Goal: Task Accomplishment & Management: Manage account settings

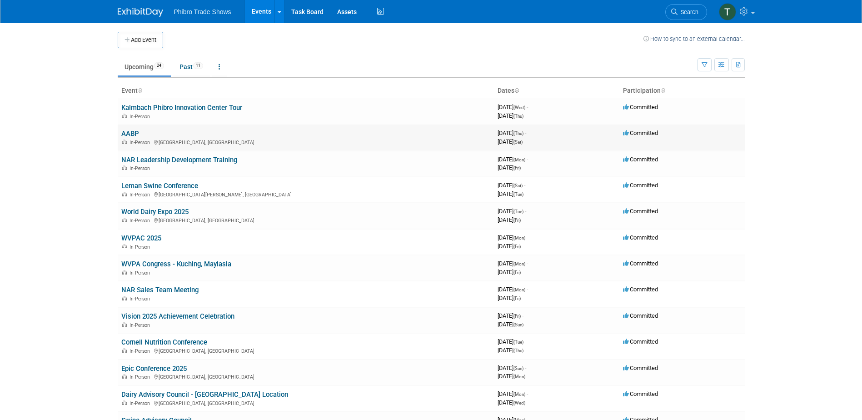
click at [216, 139] on div "In-Person Omaha, NE" at bounding box center [305, 141] width 369 height 7
click at [134, 134] on link "AABP" at bounding box center [130, 133] width 18 height 8
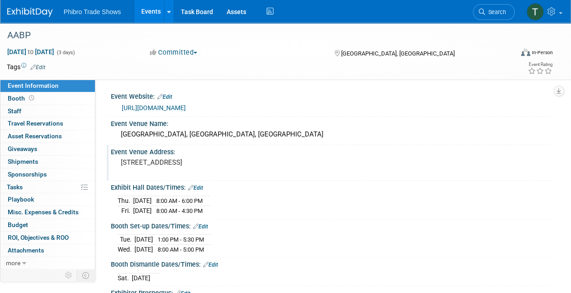
drag, startPoint x: 257, startPoint y: 163, endPoint x: 111, endPoint y: 165, distance: 145.4
click at [111, 165] on div "455 North 10th Street, Omaha, NE 68102" at bounding box center [203, 167] width 184 height 22
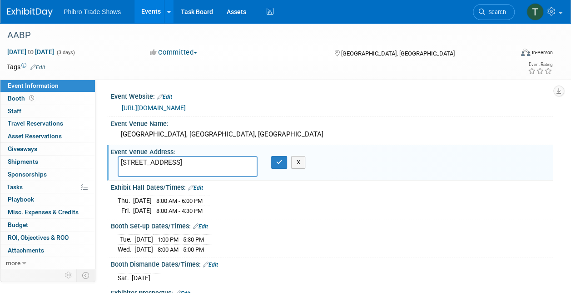
drag, startPoint x: 247, startPoint y: 162, endPoint x: 119, endPoint y: 166, distance: 128.2
click at [119, 166] on textarea "455 North 10th Street, Omaha, NE 68102" at bounding box center [188, 166] width 140 height 21
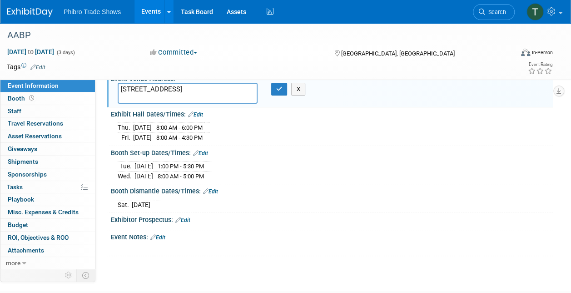
scroll to position [91, 0]
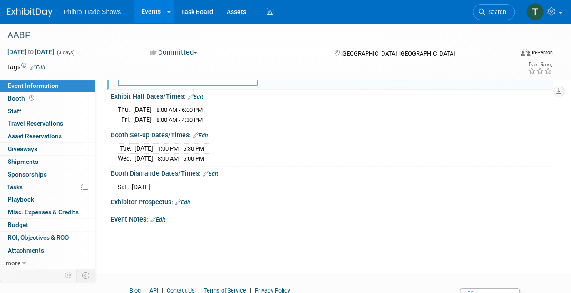
click at [221, 195] on div "Exhibitor Prospectus: Edit" at bounding box center [332, 201] width 442 height 12
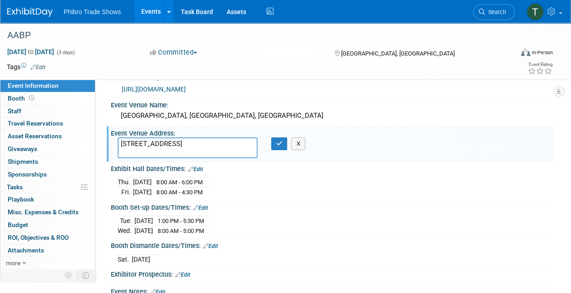
scroll to position [0, 0]
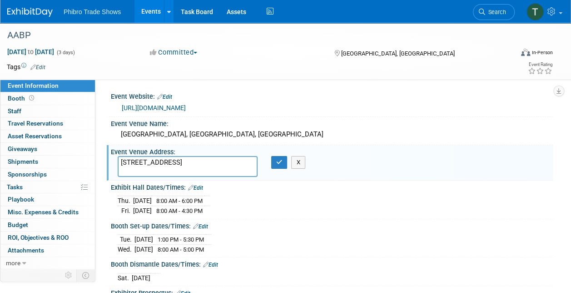
click at [256, 106] on div "https://www.aabp.org/vendors/default.asp" at bounding box center [334, 108] width 424 height 10
click at [254, 108] on div "https://www.aabp.org/vendors/default.asp" at bounding box center [334, 108] width 424 height 10
click at [243, 107] on div "https://www.aabp.org/vendors/default.asp" at bounding box center [334, 108] width 424 height 10
click at [186, 106] on link "https://www.aabp.org/vendors/default.asp" at bounding box center [154, 107] width 64 height 7
drag, startPoint x: 114, startPoint y: 104, endPoint x: 248, endPoint y: 107, distance: 134.0
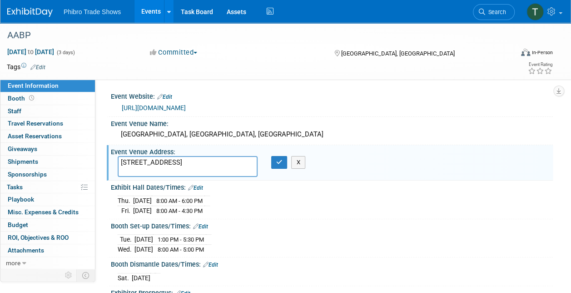
click at [248, 107] on div "https://www.aabp.org/vendors/default.asp" at bounding box center [332, 107] width 442 height 14
copy link "https://www.aabp.org/vendors/default.asp"
click at [281, 163] on icon "button" at bounding box center [279, 162] width 6 height 6
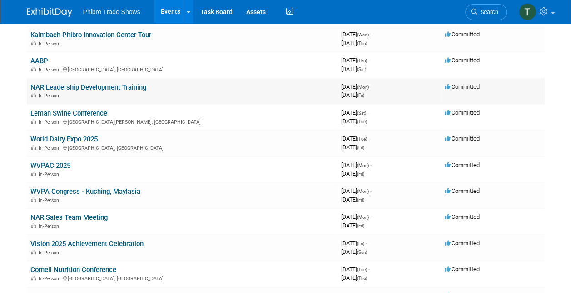
scroll to position [91, 0]
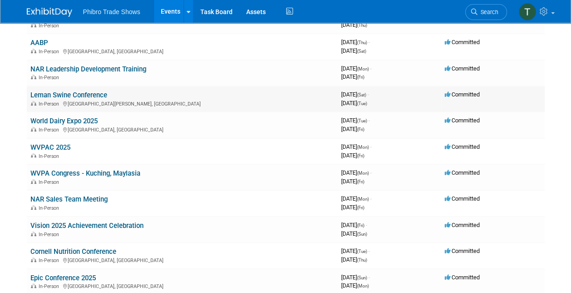
click at [87, 94] on link "Leman Swine Conference" at bounding box center [68, 95] width 77 height 8
click at [93, 120] on link "World Dairy Expo 2025" at bounding box center [63, 121] width 67 height 8
click at [60, 145] on link "WVPAC 2025" at bounding box center [50, 147] width 40 height 8
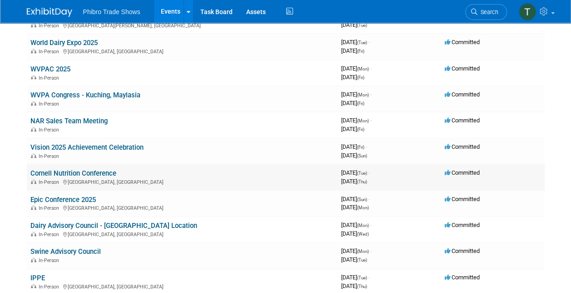
scroll to position [182, 0]
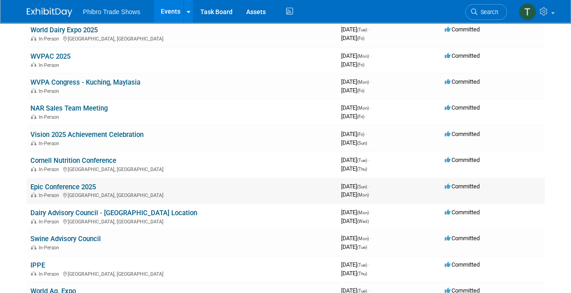
click at [74, 185] on link "Epic Conference 2025" at bounding box center [62, 187] width 65 height 8
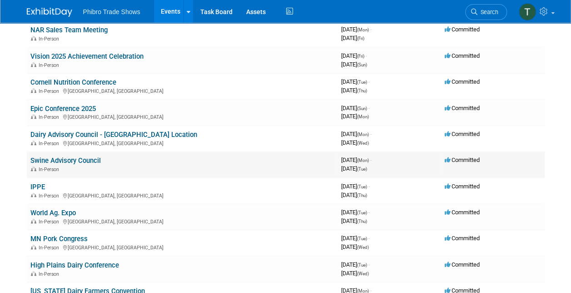
scroll to position [273, 0]
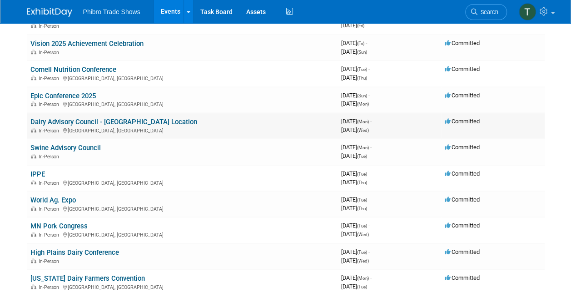
click at [119, 119] on link "Dairy Advisory Council - DFW Airport Location" at bounding box center [113, 122] width 167 height 8
click at [119, 153] on div "In-Person" at bounding box center [181, 155] width 303 height 7
click at [70, 147] on link "Swine Advisory Council" at bounding box center [65, 148] width 70 height 8
click at [39, 173] on link "IPPE" at bounding box center [37, 174] width 15 height 8
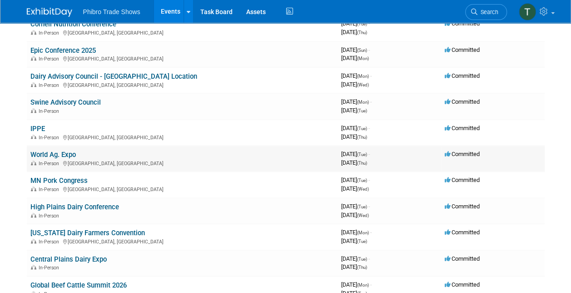
click at [72, 154] on link "World Ag. Expo" at bounding box center [52, 154] width 45 height 8
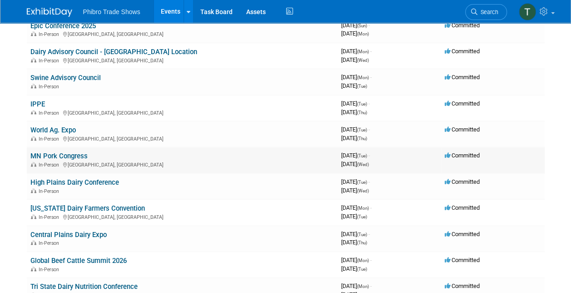
scroll to position [363, 0]
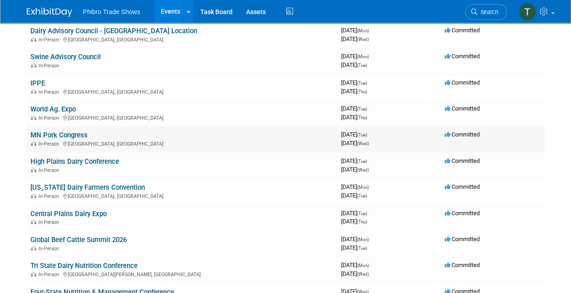
click at [71, 132] on link "MN Pork Congress" at bounding box center [58, 135] width 57 height 8
click at [89, 159] on link "High Plains Dairy Conference" at bounding box center [74, 161] width 89 height 8
click at [105, 190] on link "Oregon Dairy Farmers Convention" at bounding box center [87, 187] width 114 height 8
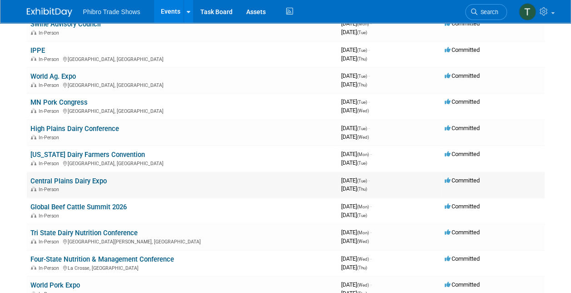
scroll to position [409, 0]
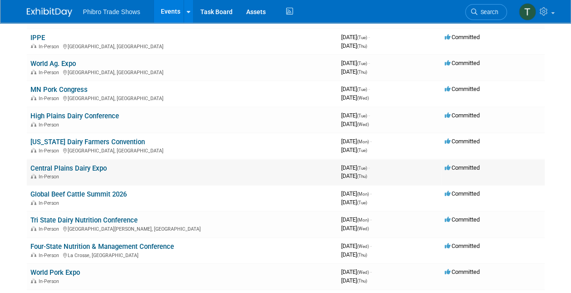
click at [92, 167] on link "Central Plains Dairy Expo" at bounding box center [68, 168] width 76 height 8
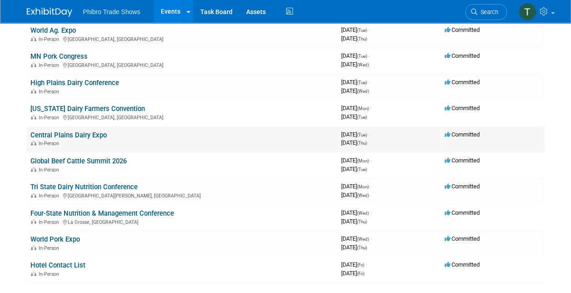
scroll to position [454, 0]
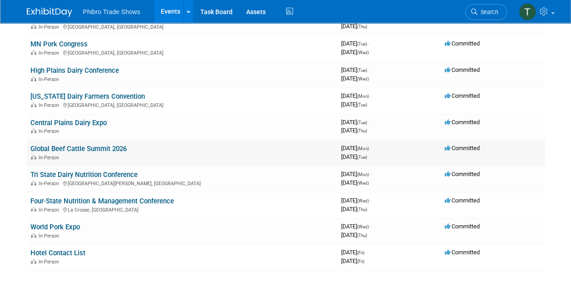
click at [111, 149] on link "Global Beef Cattle Summit 2026" at bounding box center [78, 148] width 96 height 8
click at [82, 173] on link "Tri State Dairy Nutrition Conference" at bounding box center [83, 174] width 107 height 8
click at [79, 200] on link "Four-State Nutrition & Management Conference" at bounding box center [102, 201] width 144 height 8
click at [74, 224] on link "World Pork Expo" at bounding box center [55, 227] width 50 height 8
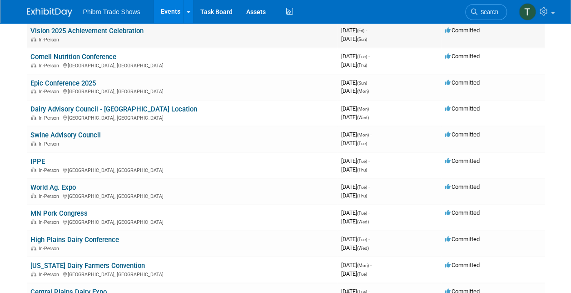
scroll to position [318, 0]
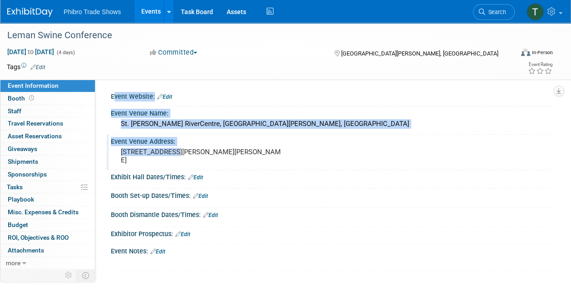
drag, startPoint x: 104, startPoint y: 152, endPoint x: 168, endPoint y: 159, distance: 64.0
click at [168, 159] on div "Event Website: Edit Event Venue Name: St. Paul RiverCentre, St. Paul, MN Event …" at bounding box center [323, 173] width 457 height 188
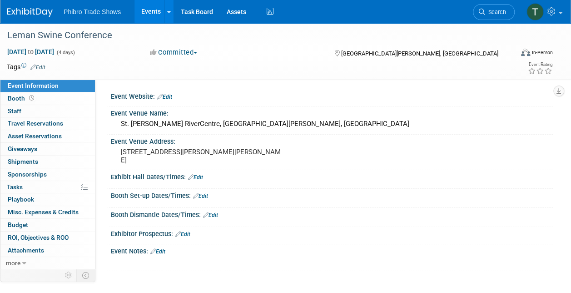
drag, startPoint x: 168, startPoint y: 159, endPoint x: 96, endPoint y: 156, distance: 71.8
click at [96, 156] on div "Event Website: Edit Event Venue Name: St. Paul RiverCentre, St. Paul, MN Event …" at bounding box center [323, 173] width 457 height 188
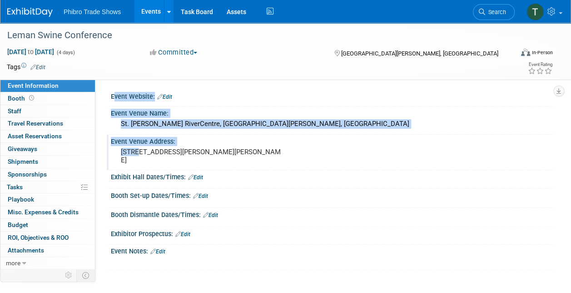
drag, startPoint x: 98, startPoint y: 156, endPoint x: 139, endPoint y: 159, distance: 40.5
click at [139, 159] on div "Event Website: Edit Event Venue Name: St. Paul RiverCentre, St. Paul, MN Event …" at bounding box center [323, 173] width 457 height 188
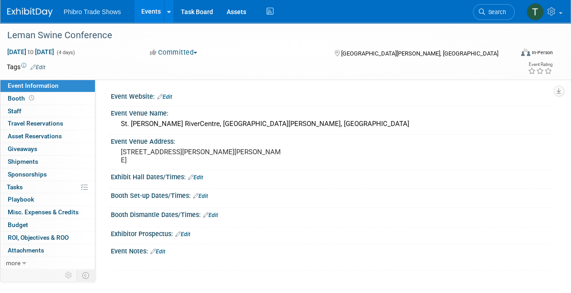
drag, startPoint x: 139, startPoint y: 159, endPoint x: 102, endPoint y: 164, distance: 37.1
click at [102, 164] on div "Event Website: Edit Event Venue Name: St. Paul RiverCentre, St. Paul, MN Event …" at bounding box center [323, 173] width 457 height 188
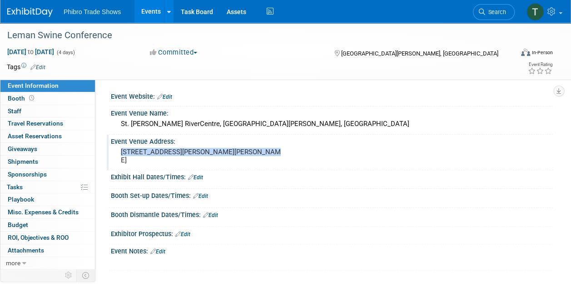
drag, startPoint x: 258, startPoint y: 153, endPoint x: 119, endPoint y: 158, distance: 139.1
click at [119, 158] on div "175 Kellogg Blvd W, Saint Paul, MN 55102" at bounding box center [203, 155] width 170 height 21
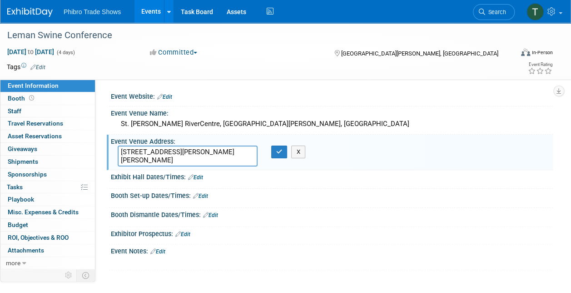
drag, startPoint x: 251, startPoint y: 152, endPoint x: 118, endPoint y: 155, distance: 133.6
click at [118, 155] on textarea "175 Kellogg Blvd W, Saint Paul, MN 55102" at bounding box center [188, 155] width 140 height 21
click at [280, 154] on icon "button" at bounding box center [279, 152] width 6 height 6
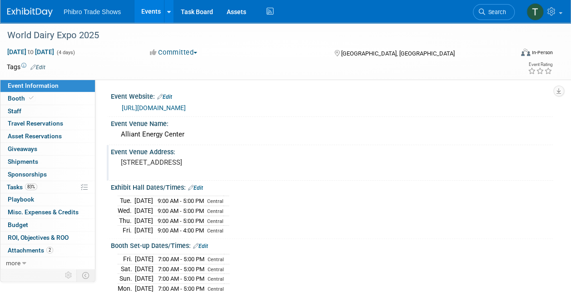
drag, startPoint x: 102, startPoint y: 161, endPoint x: 129, endPoint y: 169, distance: 28.3
click at [129, 169] on div "Event Website: Edit [URL][DOMAIN_NAME] Event Venue Name: [GEOGRAPHIC_DATA] Even…" at bounding box center [323, 173] width 457 height 188
drag, startPoint x: 129, startPoint y: 169, endPoint x: 224, endPoint y: 170, distance: 94.9
click at [224, 166] on pre "[STREET_ADDRESS]" at bounding box center [203, 162] width 164 height 8
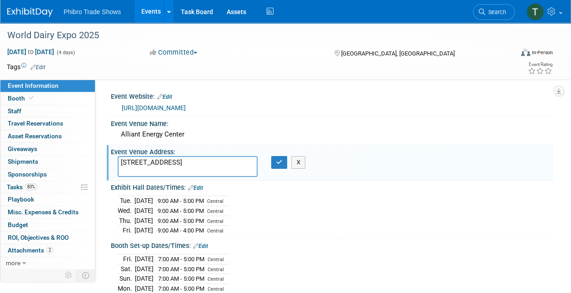
drag, startPoint x: 226, startPoint y: 170, endPoint x: 116, endPoint y: 162, distance: 110.2
click at [116, 162] on div "[STREET_ADDRESS]" at bounding box center [188, 166] width 154 height 21
drag, startPoint x: 103, startPoint y: 104, endPoint x: 129, endPoint y: 104, distance: 25.4
click at [129, 104] on div "Event Website: Edit https://worlddairyexpo.com/ Event Venue Name: Alliant Energ…" at bounding box center [323, 173] width 457 height 188
drag, startPoint x: 129, startPoint y: 104, endPoint x: 114, endPoint y: 113, distance: 17.1
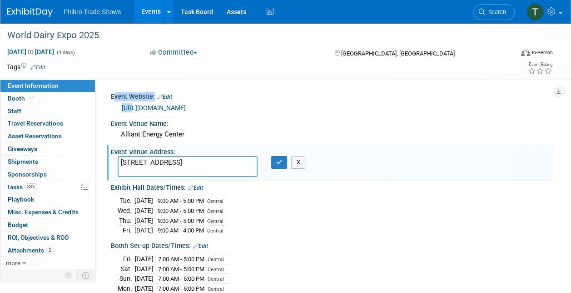
click at [114, 113] on div "https://worlddairyexpo.com/" at bounding box center [332, 107] width 442 height 14
copy link "https://worlddairyexpo.com/"
click at [278, 161] on icon "button" at bounding box center [279, 162] width 6 height 6
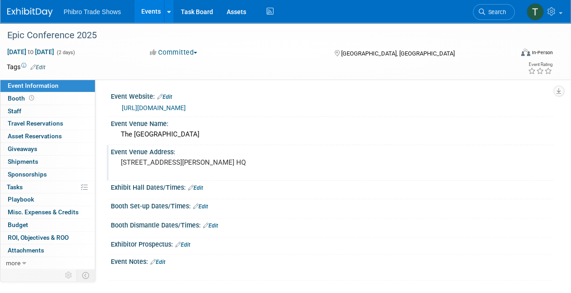
drag, startPoint x: 172, startPoint y: 170, endPoint x: 116, endPoint y: 162, distance: 56.5
click at [116, 162] on div "[STREET_ADDRESS][PERSON_NAME] HQ" at bounding box center [203, 167] width 184 height 22
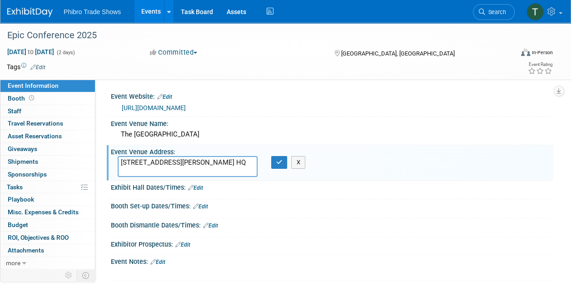
drag, startPoint x: 202, startPoint y: 171, endPoint x: 109, endPoint y: 162, distance: 93.6
click at [109, 162] on div "Event Venue Address: [STREET_ADDRESS][PERSON_NAME] [STREET_ADDRESS][PERSON_NAME…" at bounding box center [330, 162] width 446 height 35
click at [208, 105] on div "[URL][DOMAIN_NAME]" at bounding box center [334, 108] width 424 height 10
click at [208, 105] on div "https://epiconference.co.uk/" at bounding box center [334, 108] width 424 height 10
click at [204, 108] on div "https://epiconference.co.uk/" at bounding box center [334, 108] width 424 height 10
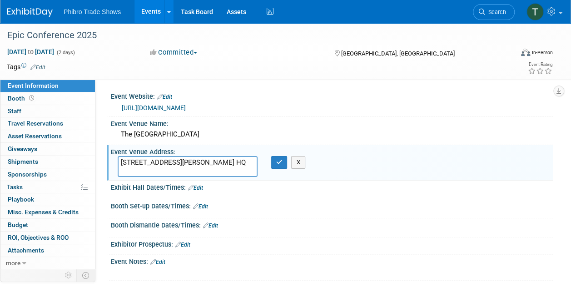
drag, startPoint x: 208, startPoint y: 107, endPoint x: 112, endPoint y: 111, distance: 96.4
click at [112, 111] on div "https://epiconference.co.uk/" at bounding box center [332, 107] width 442 height 14
copy link "https://epiconference.co.uk/"
click at [276, 163] on icon "button" at bounding box center [279, 162] width 6 height 6
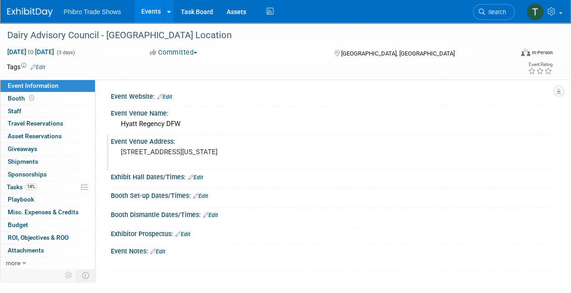
click at [204, 156] on pre "2334 North International Parkway DFW Airport, Texas 75261" at bounding box center [203, 152] width 164 height 8
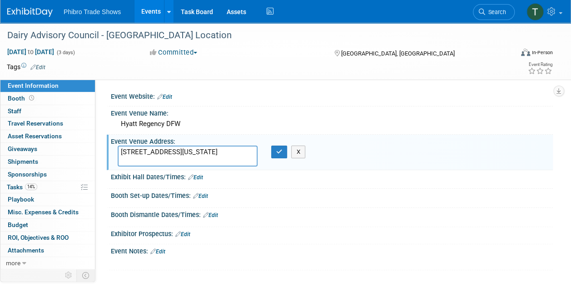
drag, startPoint x: 207, startPoint y: 161, endPoint x: 117, endPoint y: 150, distance: 90.1
click at [117, 150] on div "2334 North International Parkway DFW Airport, Texas 75261" at bounding box center [188, 155] width 154 height 21
click at [280, 152] on icon "button" at bounding box center [279, 152] width 6 height 6
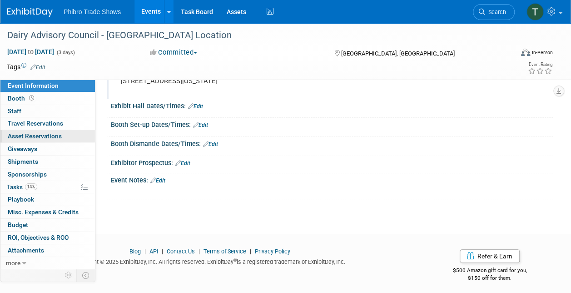
scroll to position [74, 0]
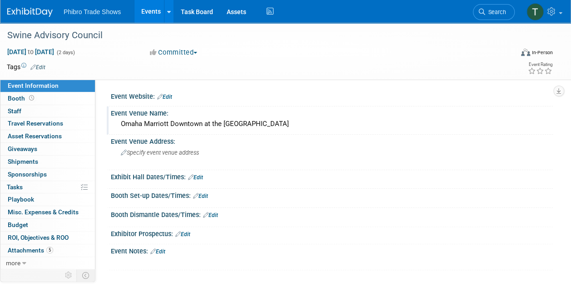
click at [266, 124] on div "Omaha Marriott Downtown at the [GEOGRAPHIC_DATA]" at bounding box center [332, 124] width 428 height 14
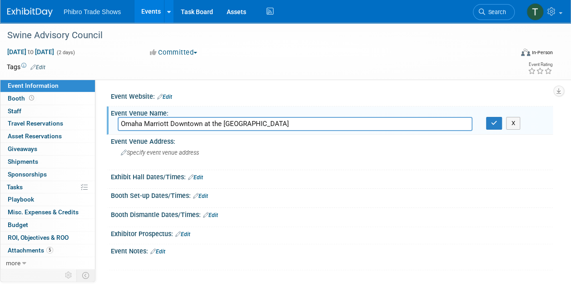
drag, startPoint x: 272, startPoint y: 122, endPoint x: 102, endPoint y: 120, distance: 169.9
click at [102, 120] on div "Event Website: Edit Event Venue Name: [GEOGRAPHIC_DATA] at the [GEOGRAPHIC_DATA…" at bounding box center [323, 173] width 457 height 188
click at [494, 127] on button "button" at bounding box center [494, 123] width 16 height 13
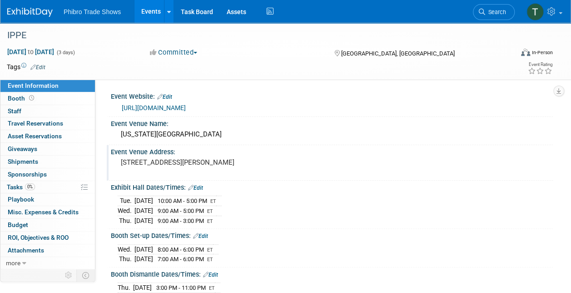
click at [183, 163] on pre "285 Andrew Young Interational Blvd NW Atlanta, GA" at bounding box center [203, 162] width 164 height 8
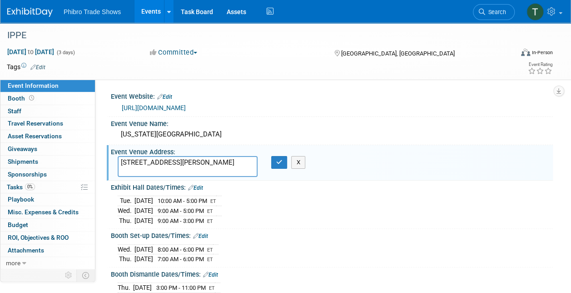
drag, startPoint x: 168, startPoint y: 170, endPoint x: 116, endPoint y: 160, distance: 52.7
click at [116, 160] on div "285 Andrew Young Interational Blvd NW Atlanta, GA" at bounding box center [188, 166] width 154 height 21
click at [197, 109] on div "https://www.ippexpo.org/" at bounding box center [334, 108] width 424 height 10
drag, startPoint x: 200, startPoint y: 104, endPoint x: 113, endPoint y: 110, distance: 87.8
click at [113, 110] on div "https://www.ippexpo.org/" at bounding box center [332, 107] width 442 height 14
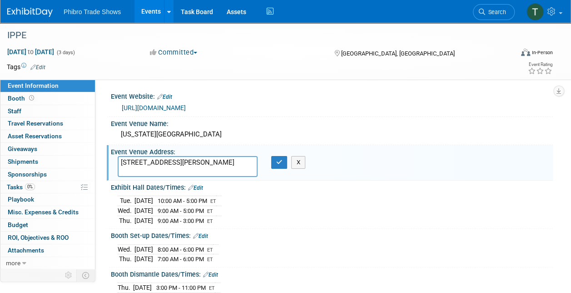
copy link "https://www.ippexpo.org/"
click at [275, 161] on button "button" at bounding box center [279, 162] width 16 height 13
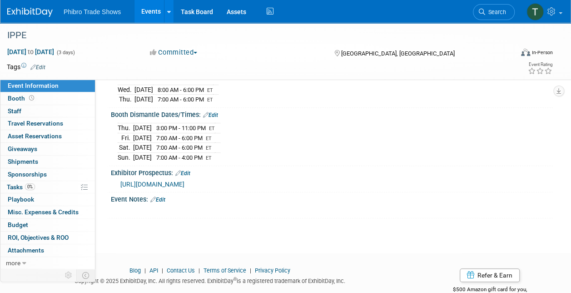
scroll to position [178, 0]
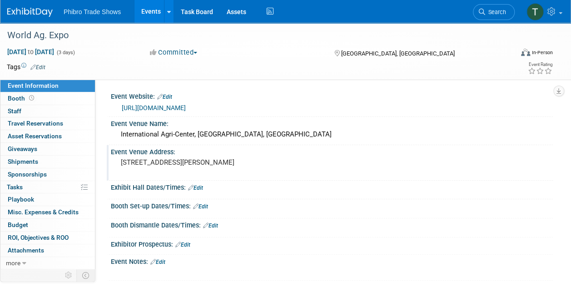
click at [230, 163] on pre "4500 S Laspina St, Tulare, CA 93274" at bounding box center [203, 162] width 164 height 8
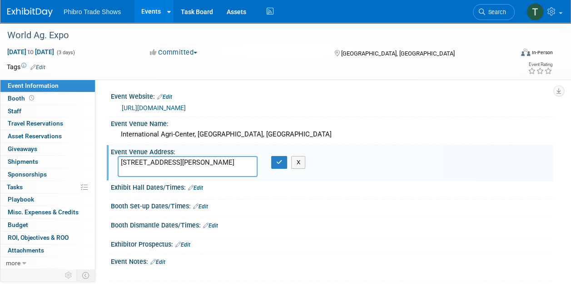
drag, startPoint x: 233, startPoint y: 162, endPoint x: 118, endPoint y: 155, distance: 115.6
click at [118, 156] on textarea "4500 S Laspina St, Tulare, CA 93274" at bounding box center [188, 166] width 140 height 21
click at [276, 157] on button "button" at bounding box center [279, 162] width 16 height 13
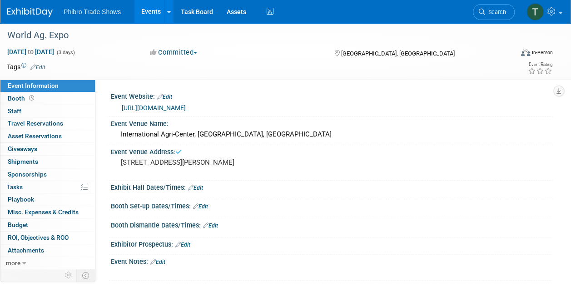
drag, startPoint x: 232, startPoint y: 106, endPoint x: 119, endPoint y: 113, distance: 113.7
click at [119, 113] on div "https://www.worldagexpo.com/" at bounding box center [332, 107] width 442 height 14
copy link "https://www.worldagexpo.com/"
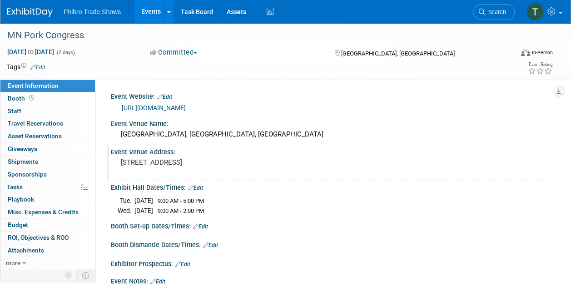
click at [243, 160] on pre "[STREET_ADDRESS]" at bounding box center [203, 162] width 164 height 8
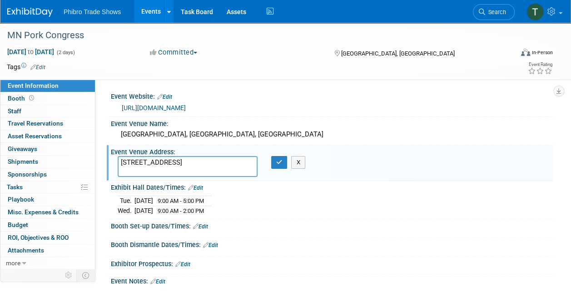
drag, startPoint x: 252, startPoint y: 161, endPoint x: 120, endPoint y: 162, distance: 131.7
click at [120, 162] on textarea "1 Civic Center Plaza, Mankato, MN, 56001" at bounding box center [188, 166] width 140 height 21
drag, startPoint x: 228, startPoint y: 104, endPoint x: 118, endPoint y: 112, distance: 110.2
click at [118, 112] on div "https://www.mnporkcongress.com/" at bounding box center [332, 106] width 428 height 13
copy link "https://www.mnporkcongress.com/"
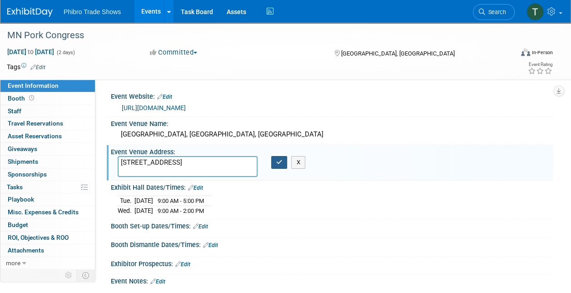
click at [275, 159] on button "button" at bounding box center [279, 162] width 16 height 13
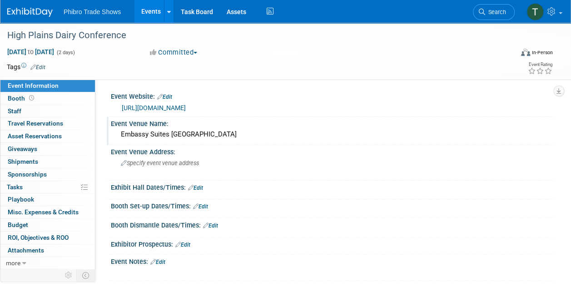
drag, startPoint x: 232, startPoint y: 137, endPoint x: 116, endPoint y: 132, distance: 115.5
click at [116, 132] on div "Embassy Suites [GEOGRAPHIC_DATA]" at bounding box center [332, 134] width 442 height 15
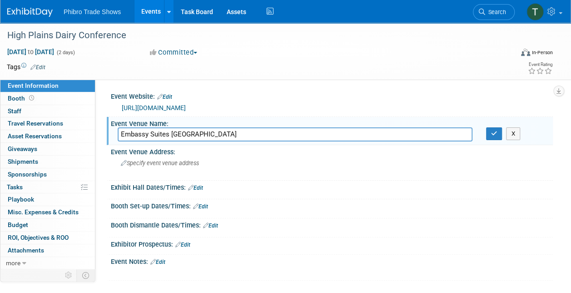
drag, startPoint x: 238, startPoint y: 135, endPoint x: 111, endPoint y: 135, distance: 127.2
click at [111, 135] on div "Embassy Suites [GEOGRAPHIC_DATA]" at bounding box center [295, 134] width 368 height 14
drag, startPoint x: 201, startPoint y: 110, endPoint x: 193, endPoint y: 110, distance: 8.2
click at [193, 110] on div "http://highplainsdairy.org/" at bounding box center [334, 108] width 424 height 10
click at [491, 133] on icon "button" at bounding box center [494, 133] width 6 height 6
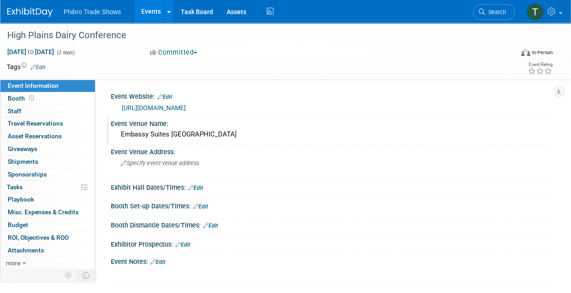
drag, startPoint x: 202, startPoint y: 109, endPoint x: 115, endPoint y: 112, distance: 86.8
click at [115, 112] on div "http://highplainsdairy.org/" at bounding box center [332, 107] width 442 height 14
copy link "http://highplainsdairy.org/"
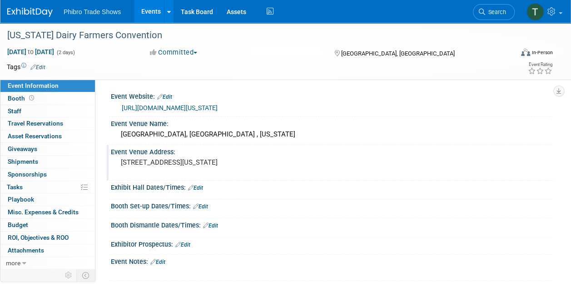
click at [259, 163] on pre "200 Commercial Street, Salem, Oregon 97301" at bounding box center [203, 162] width 164 height 8
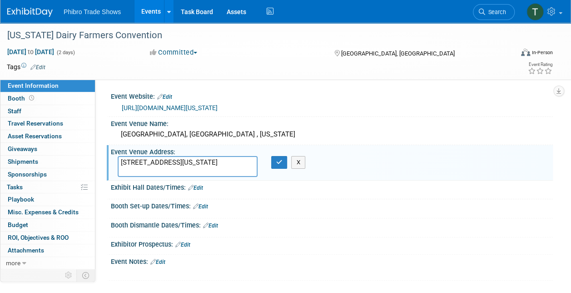
drag, startPoint x: 203, startPoint y: 170, endPoint x: 112, endPoint y: 164, distance: 91.5
click at [112, 164] on div "200 Commercial Street, Salem, Oregon 97301" at bounding box center [188, 166] width 154 height 21
click at [283, 163] on button "button" at bounding box center [279, 162] width 16 height 13
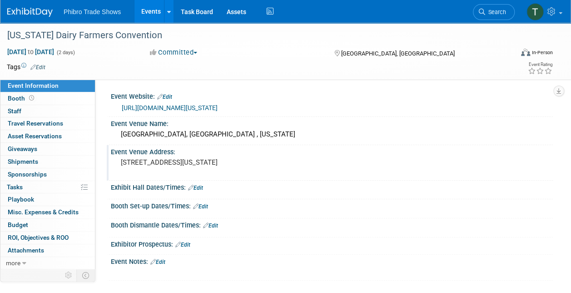
drag, startPoint x: 388, startPoint y: 110, endPoint x: 119, endPoint y: 113, distance: 268.9
click at [119, 113] on div "https://www.oregondairyfarmers.org/oregon-dairy-farmers-convention/convention-h…" at bounding box center [332, 107] width 442 height 14
copy link "https://www.oregondairyfarmers.org/oregon-dairy-farmers-convention/convention-h…"
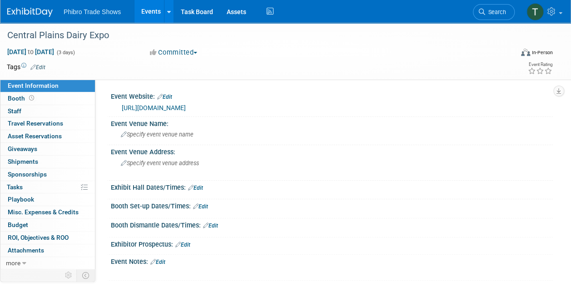
drag, startPoint x: 234, startPoint y: 109, endPoint x: 117, endPoint y: 110, distance: 117.2
click at [117, 110] on div "https://www.centralplainsdairy.com/" at bounding box center [332, 107] width 442 height 14
copy link "https://www.centralplainsdairy.com/"
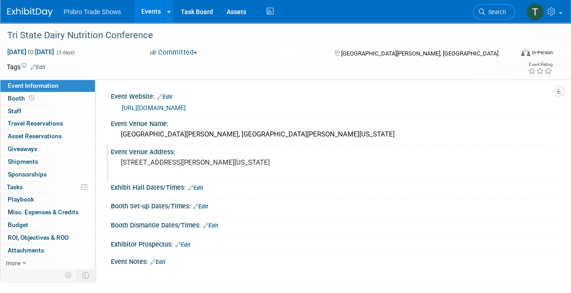
click at [153, 166] on pre "120 West Jefferson Boulevard, Fort Wayne, Indiana 46802" at bounding box center [203, 162] width 164 height 8
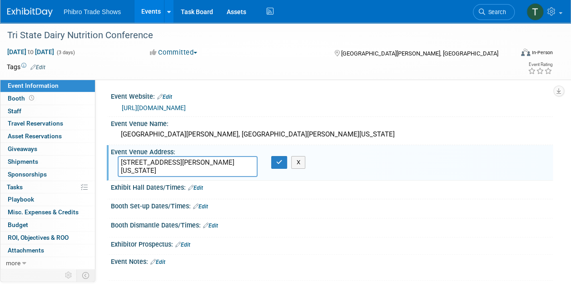
drag, startPoint x: 170, startPoint y: 169, endPoint x: 119, endPoint y: 159, distance: 51.9
click at [119, 159] on textarea "120 West Jefferson Boulevard, Fort Wayne, Indiana 46802" at bounding box center [188, 166] width 140 height 21
drag, startPoint x: 212, startPoint y: 107, endPoint x: 242, endPoint y: 134, distance: 40.9
click at [214, 109] on div "https://www.tristatedairy.org/" at bounding box center [334, 108] width 424 height 10
click at [276, 159] on icon "button" at bounding box center [279, 162] width 6 height 6
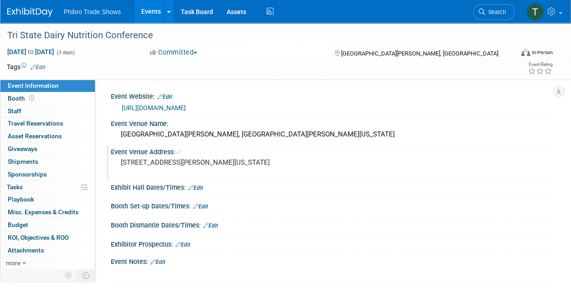
drag, startPoint x: 234, startPoint y: 107, endPoint x: 120, endPoint y: 106, distance: 114.0
click at [120, 106] on div "https://www.tristatedairy.org/" at bounding box center [332, 106] width 428 height 13
copy link "https://www.tristatedairy.org/"
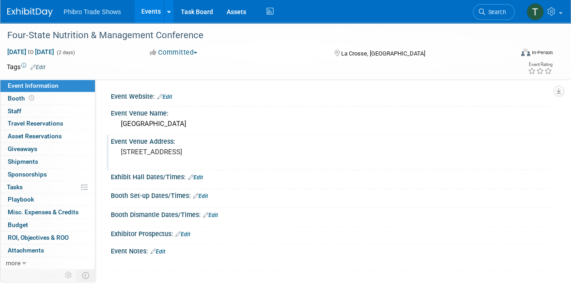
drag, startPoint x: 244, startPoint y: 150, endPoint x: 116, endPoint y: 144, distance: 128.2
click at [116, 144] on div "Event Venue Address: [STREET_ADDRESS]" at bounding box center [330, 151] width 446 height 35
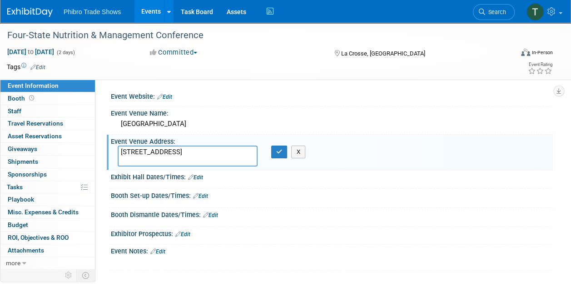
drag, startPoint x: 249, startPoint y: 155, endPoint x: 119, endPoint y: 151, distance: 130.4
click at [119, 151] on textarea "300 Harborview Plz, La Crosse, WI 54601" at bounding box center [188, 155] width 140 height 21
drag, startPoint x: 276, startPoint y: 152, endPoint x: 253, endPoint y: 131, distance: 31.5
click at [275, 151] on button "button" at bounding box center [279, 151] width 16 height 13
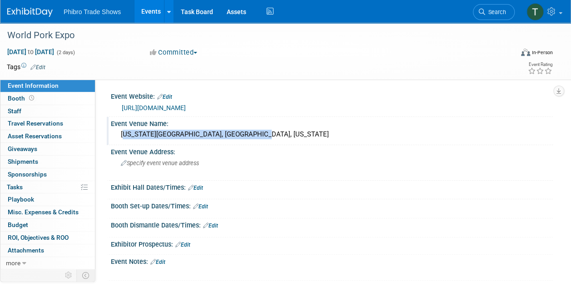
drag, startPoint x: 253, startPoint y: 136, endPoint x: 114, endPoint y: 135, distance: 139.0
click at [114, 135] on div "[US_STATE][GEOGRAPHIC_DATA], [GEOGRAPHIC_DATA], [US_STATE]" at bounding box center [332, 134] width 442 height 15
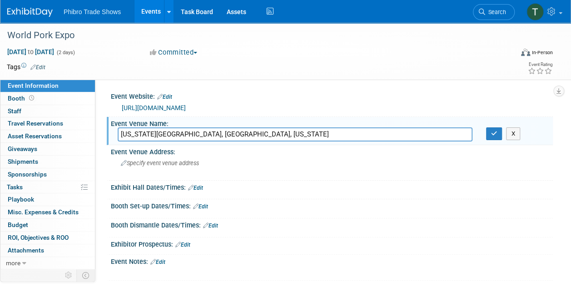
drag, startPoint x: 251, startPoint y: 134, endPoint x: 105, endPoint y: 133, distance: 145.8
click at [105, 133] on div "Event Website: Edit [URL][DOMAIN_NAME] Event Venue Name: [US_STATE][GEOGRAPHIC_…" at bounding box center [323, 173] width 457 height 188
click at [500, 136] on button "button" at bounding box center [494, 133] width 16 height 13
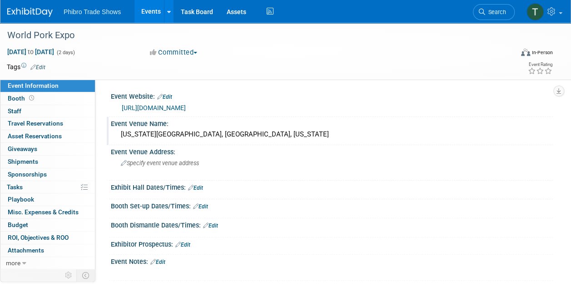
drag, startPoint x: 207, startPoint y: 108, endPoint x: 119, endPoint y: 107, distance: 87.7
click at [119, 107] on div "[URL][DOMAIN_NAME]" at bounding box center [332, 106] width 428 height 13
copy link "[URL][DOMAIN_NAME]"
